Goal: Information Seeking & Learning: Compare options

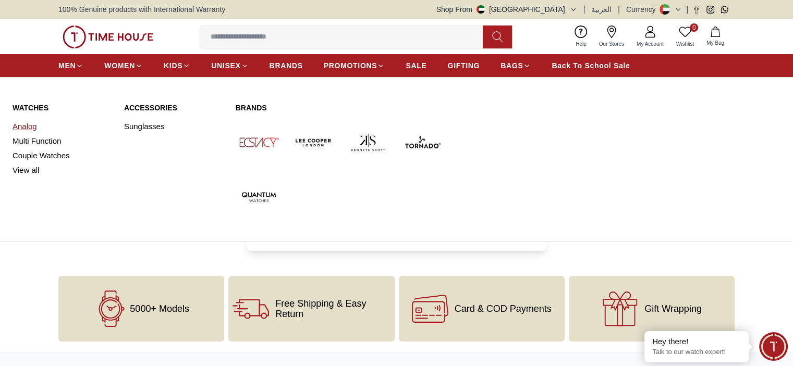
click at [25, 128] on link "Analog" at bounding box center [62, 126] width 99 height 15
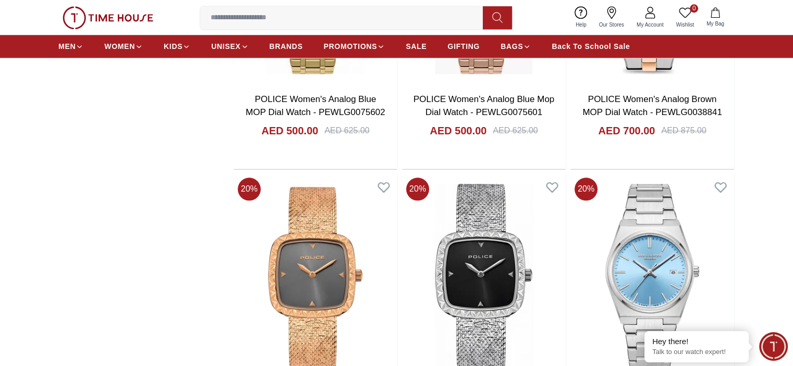
scroll to position [1355, 0]
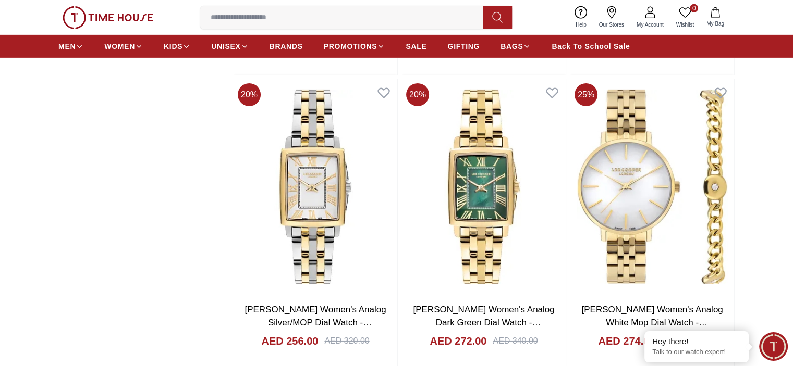
scroll to position [3491, 0]
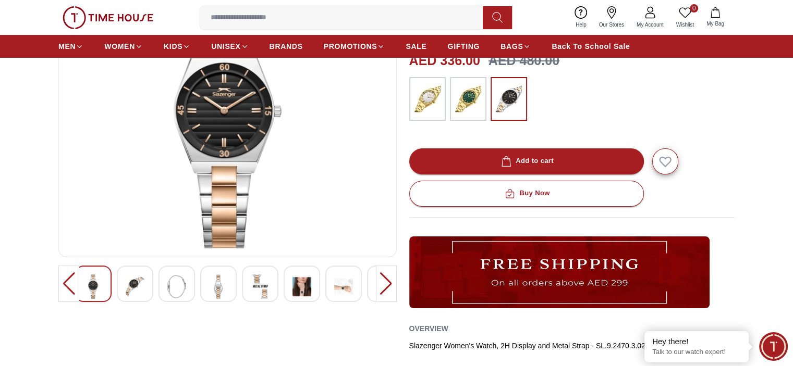
scroll to position [104, 0]
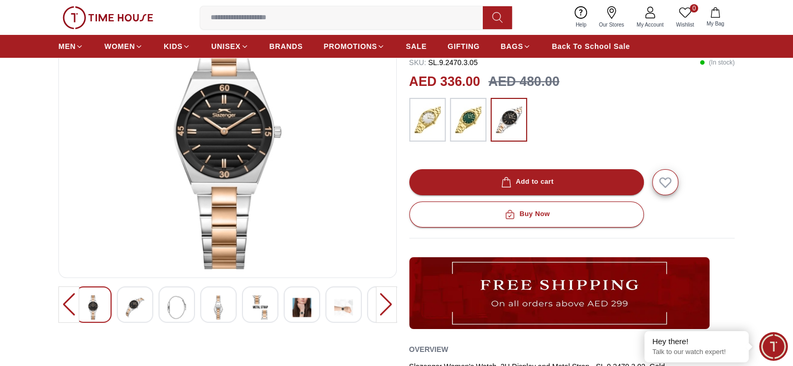
click at [217, 309] on img at bounding box center [218, 307] width 19 height 24
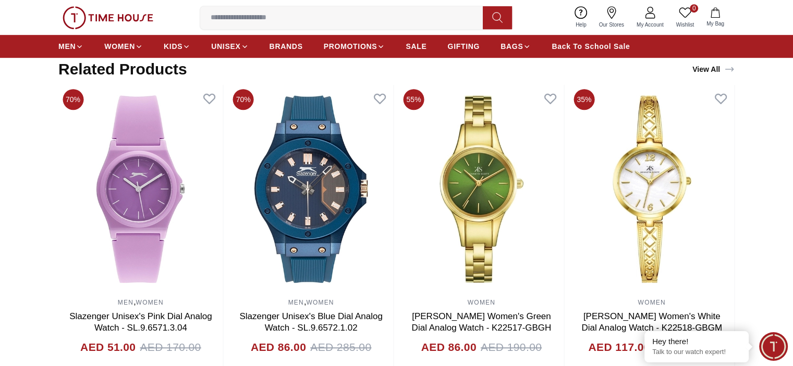
scroll to position [698, 0]
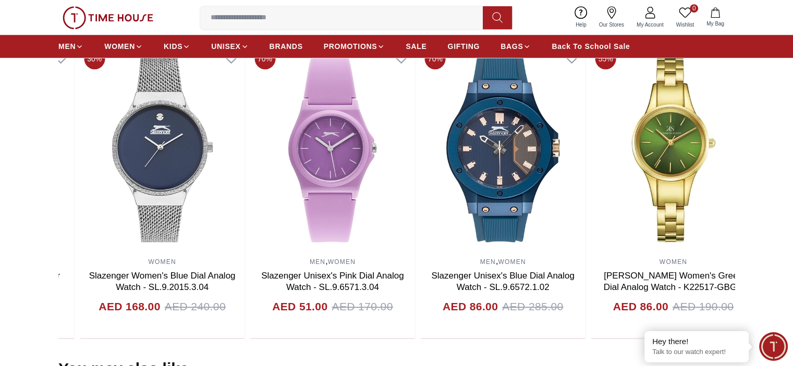
click at [780, 278] on section "Related Products View All 25% WOMEN Lee Cooper Women's Silver Dial Analog Watch…" at bounding box center [396, 178] width 793 height 319
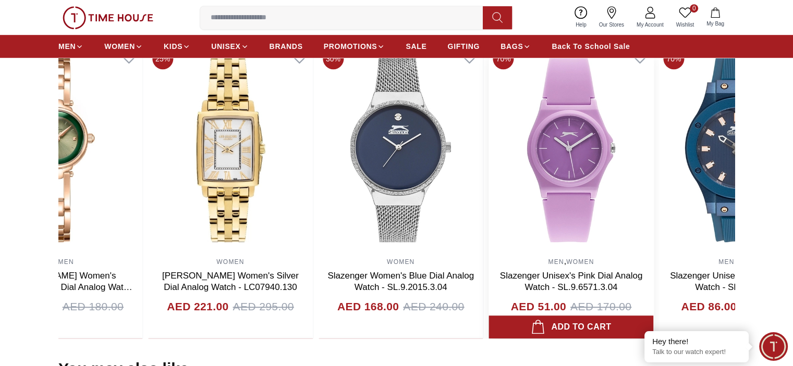
click at [653, 242] on img at bounding box center [571, 148] width 165 height 208
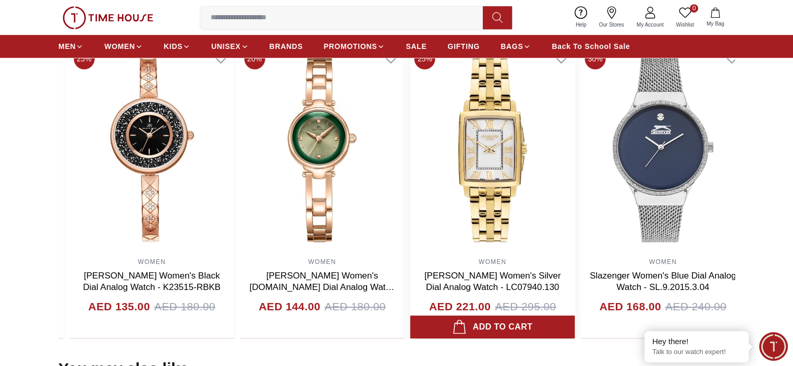
click at [575, 212] on img at bounding box center [492, 148] width 165 height 208
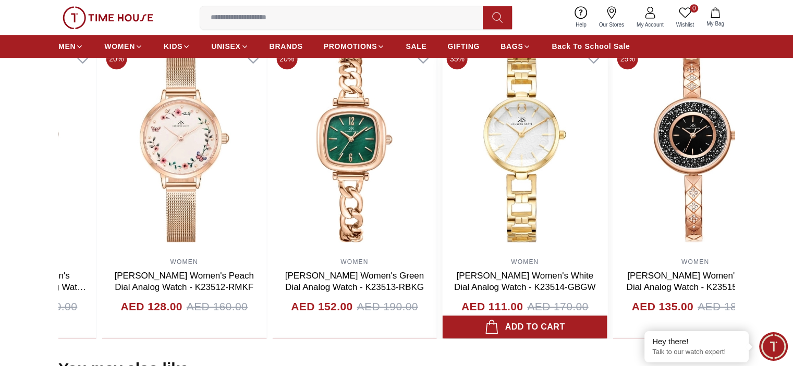
click at [492, 209] on img at bounding box center [524, 148] width 165 height 208
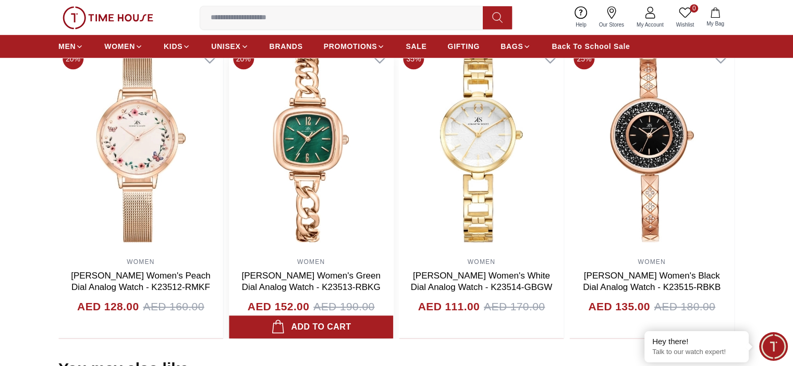
click at [342, 139] on img at bounding box center [311, 148] width 165 height 208
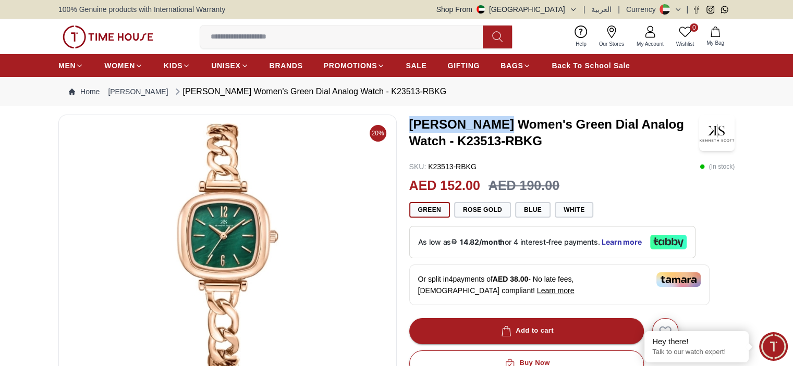
drag, startPoint x: 407, startPoint y: 122, endPoint x: 495, endPoint y: 122, distance: 87.5
click at [495, 122] on div "20% Kenneth Scott Women's Green Dial Analog Watch - K23513-RBKG SKU : K23513-RB…" at bounding box center [396, 365] width 676 height 501
copy h3 "[PERSON_NAME]"
